Goal: Transaction & Acquisition: Book appointment/travel/reservation

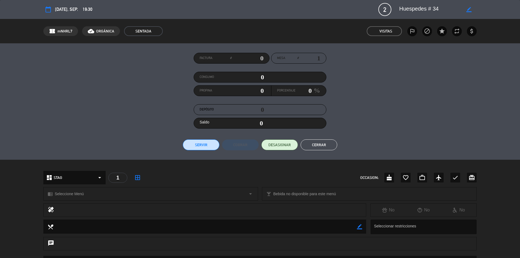
click at [323, 145] on button "Cerrar" at bounding box center [318, 144] width 37 height 11
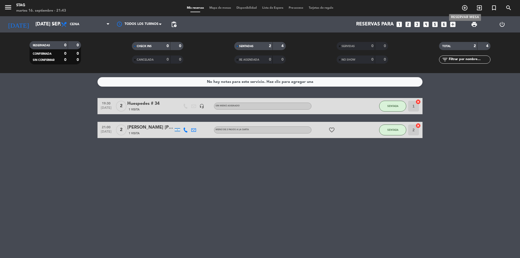
click at [465, 8] on icon "add_circle_outline" at bounding box center [464, 8] width 6 height 6
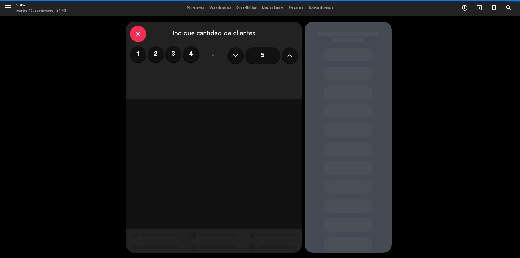
click at [189, 55] on label "4" at bounding box center [191, 54] width 16 height 16
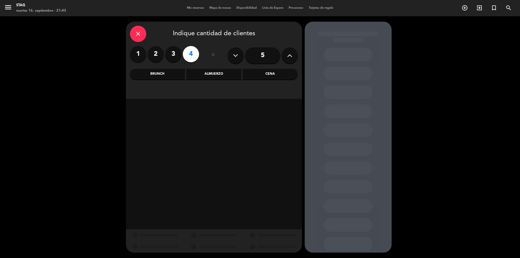
click at [277, 77] on div "Cena" at bounding box center [270, 74] width 55 height 11
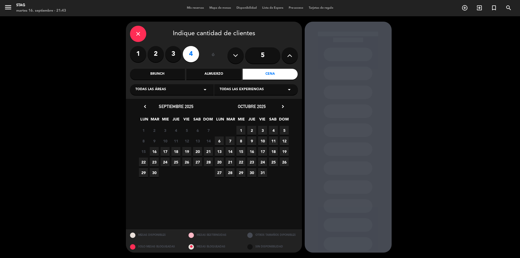
click at [153, 150] on span "16" at bounding box center [154, 151] width 9 height 9
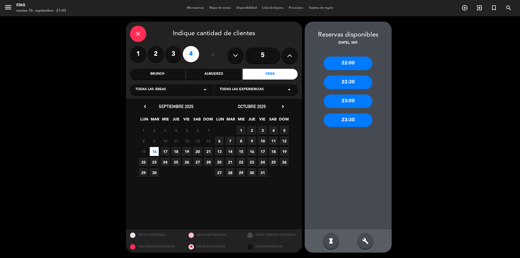
click at [351, 66] on div "22:00" at bounding box center [347, 64] width 49 height 14
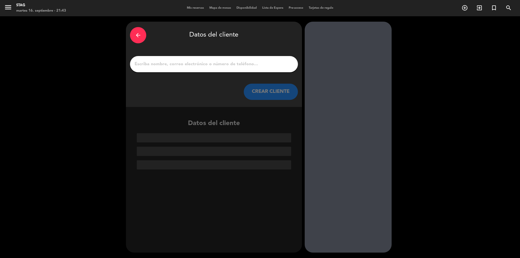
click at [154, 65] on input "1" at bounding box center [214, 64] width 160 height 8
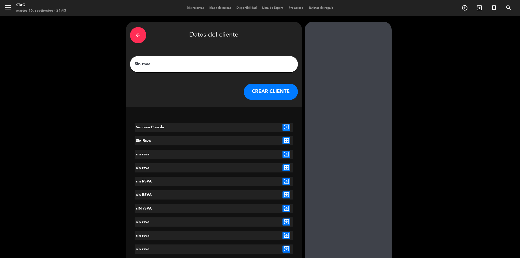
type input "Sin rsva"
click at [283, 91] on button "CREAR CLIENTE" at bounding box center [271, 92] width 54 height 16
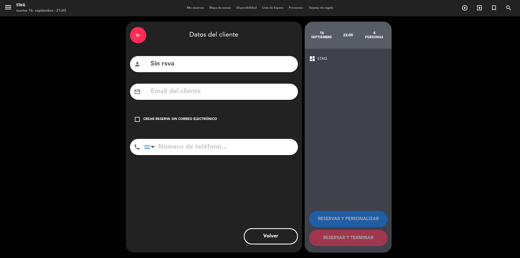
click at [147, 120] on div "Crear reserva sin correo electrónico" at bounding box center [180, 119] width 74 height 5
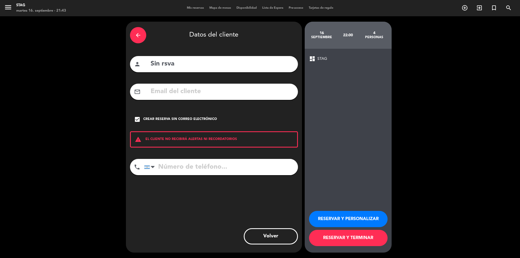
click at [347, 220] on button "RESERVAR Y PERSONALIZAR" at bounding box center [348, 219] width 79 height 16
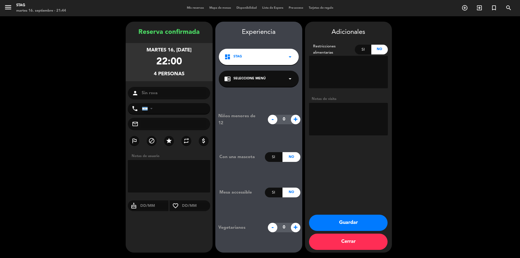
click at [293, 119] on span "+" at bounding box center [295, 119] width 9 height 9
type input "2"
click at [347, 223] on button "Guardar" at bounding box center [348, 223] width 79 height 16
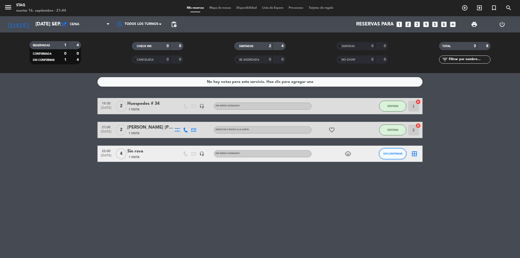
click at [396, 155] on button "SIN CONFIRMAR" at bounding box center [392, 153] width 27 height 11
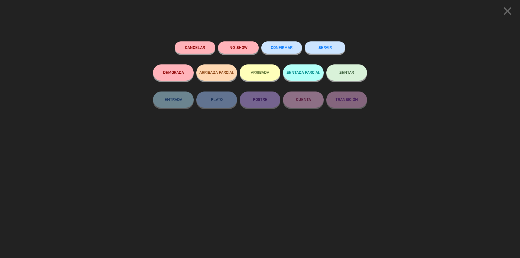
click at [349, 75] on button "SENTAR" at bounding box center [346, 72] width 41 height 16
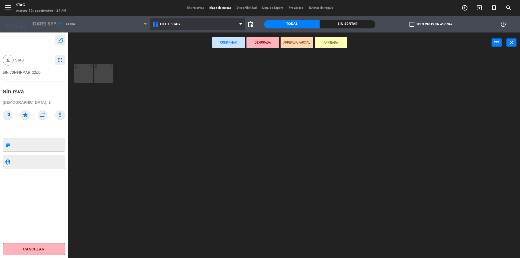
click at [170, 27] on span "Little Stag" at bounding box center [198, 24] width 96 height 12
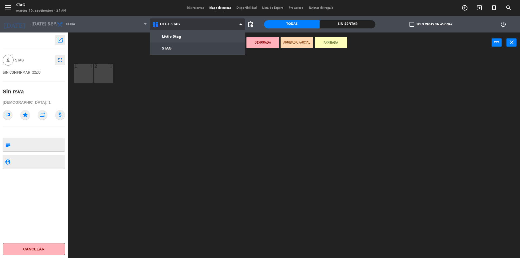
click at [166, 47] on ng-component "menu STAG martes 16. septiembre - 21:44 Mis reservas Mapa de mesas Disponibilid…" at bounding box center [260, 129] width 520 height 259
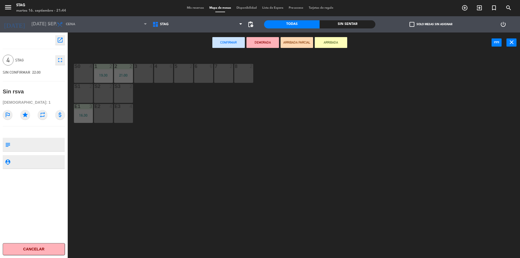
click at [147, 75] on div "3 4" at bounding box center [143, 73] width 19 height 19
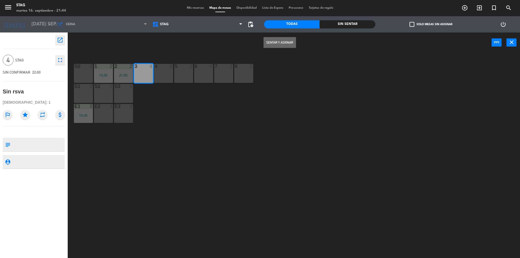
click at [284, 43] on button "Sentar y Asignar" at bounding box center [279, 42] width 32 height 11
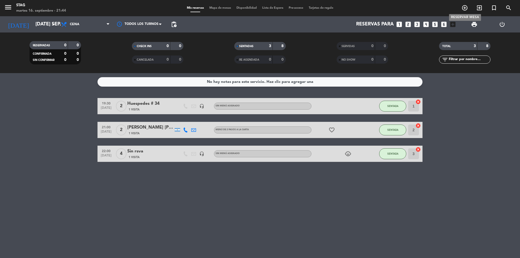
click at [466, 6] on icon "add_circle_outline" at bounding box center [464, 8] width 6 height 6
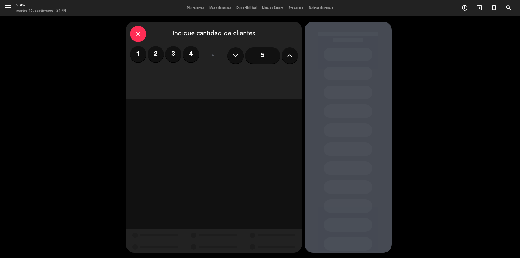
click at [161, 57] on label "2" at bounding box center [156, 54] width 16 height 16
click at [268, 77] on div "Cena" at bounding box center [270, 74] width 55 height 11
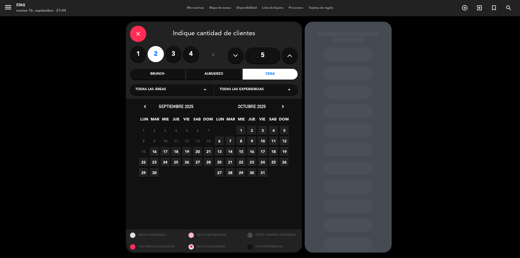
click at [156, 151] on span "16" at bounding box center [154, 151] width 9 height 9
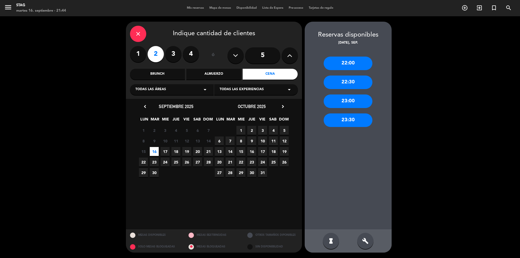
click at [343, 64] on div "22:00" at bounding box center [347, 64] width 49 height 14
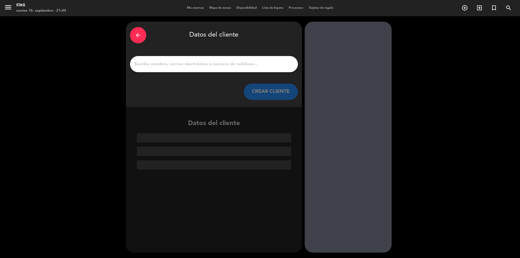
click at [149, 65] on input "1" at bounding box center [214, 64] width 160 height 8
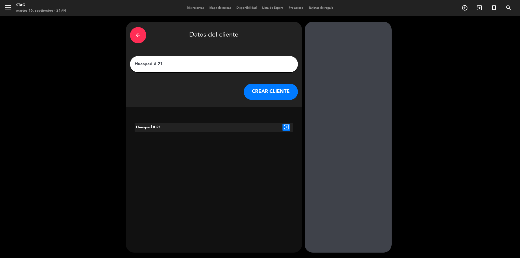
type input "Huesped # 21"
click at [286, 89] on button "CREAR CLIENTE" at bounding box center [271, 92] width 54 height 16
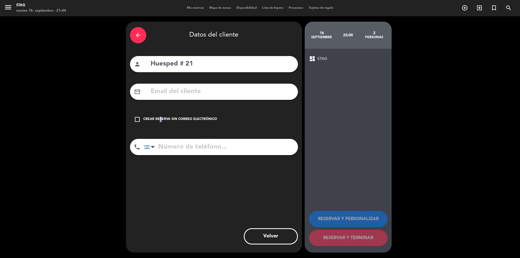
click at [158, 123] on div "check_box_outline_blank Crear reserva sin correo electrónico" at bounding box center [214, 119] width 168 height 16
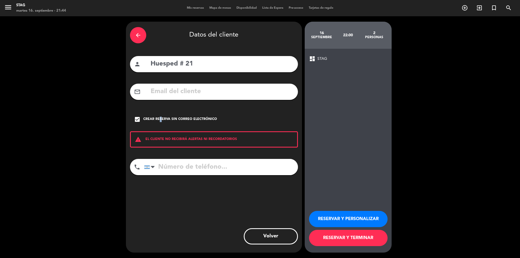
click at [371, 234] on button "RESERVAR Y TERMINAR" at bounding box center [348, 238] width 79 height 16
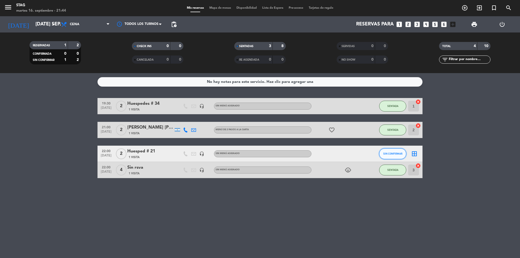
click at [397, 154] on span "SIN CONFIRMAR" at bounding box center [392, 153] width 19 height 3
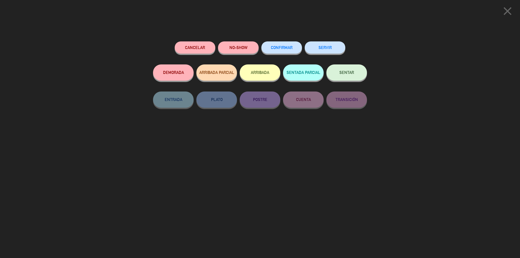
click at [341, 70] on button "SENTAR" at bounding box center [346, 72] width 41 height 16
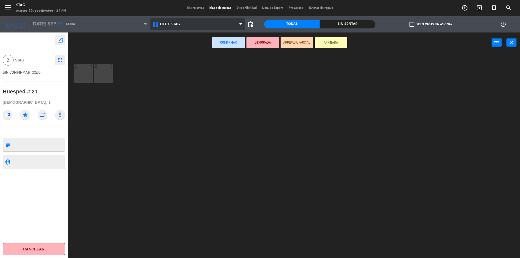
click at [179, 26] on span "Little Stag" at bounding box center [198, 24] width 96 height 12
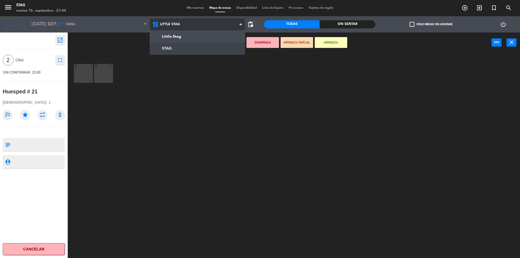
click at [161, 50] on ng-component "menu STAG martes 16. septiembre - 21:44 Mis reservas Mapa de mesas Disponibilid…" at bounding box center [260, 129] width 520 height 259
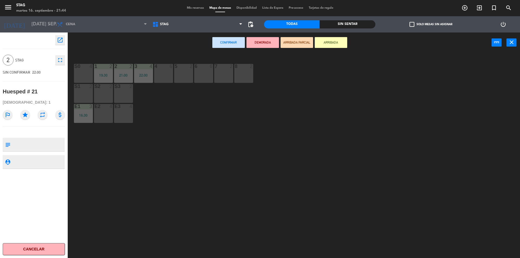
click at [165, 70] on div "4 6" at bounding box center [163, 73] width 19 height 19
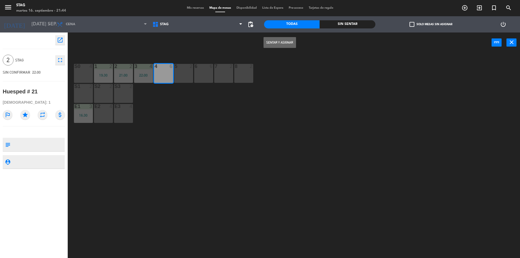
click at [275, 36] on div "Sentar y Asignar power_input close" at bounding box center [280, 42] width 424 height 21
click at [275, 43] on button "Sentar y Asignar" at bounding box center [279, 42] width 32 height 11
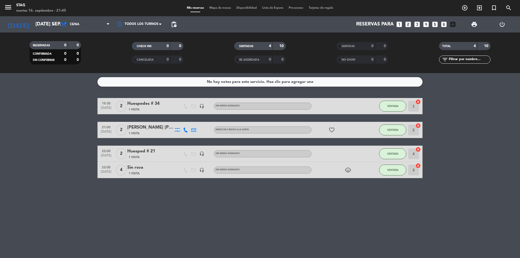
click at [332, 130] on icon "favorite_border" at bounding box center [331, 130] width 6 height 6
click at [311, 199] on div "No hay notas para este servicio. Haz clic para agregar una 19:30 [DATE] 2 Huesp…" at bounding box center [260, 165] width 520 height 185
click at [265, 222] on div "No hay notas para este servicio. Haz clic para agregar una 19:30 [DATE] 2 Huesp…" at bounding box center [260, 165] width 520 height 185
